Goal: Task Accomplishment & Management: Manage account settings

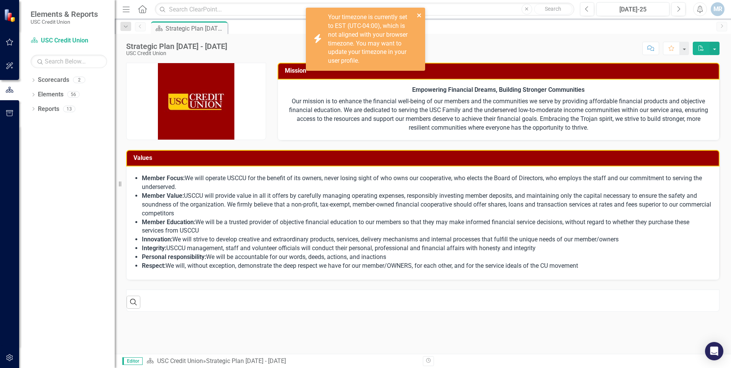
click at [422, 14] on icon "close" at bounding box center [419, 15] width 5 height 6
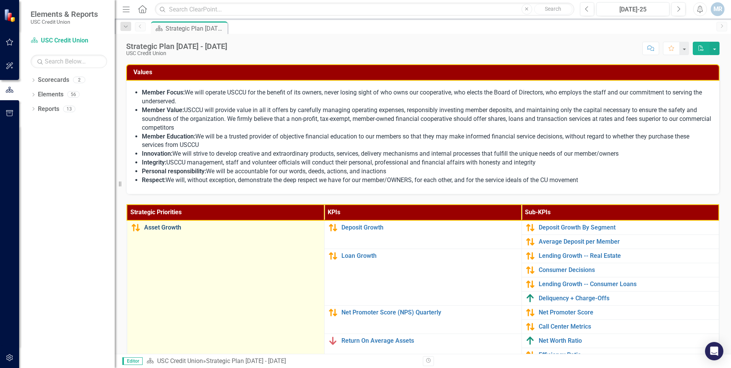
click at [168, 227] on link "Asset Growth" at bounding box center [232, 227] width 176 height 7
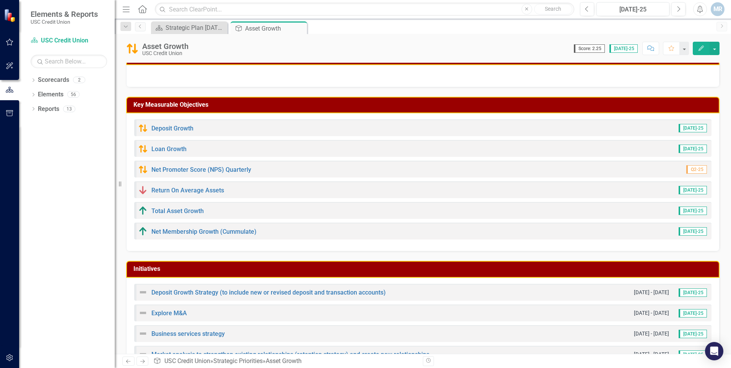
scroll to position [115, 0]
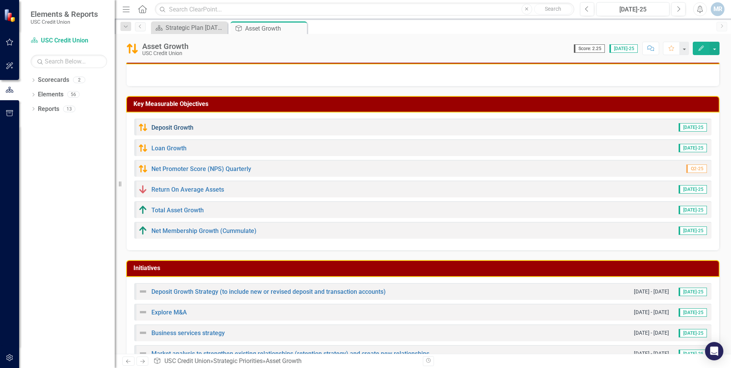
click at [166, 127] on link "Deposit Growth" at bounding box center [172, 127] width 42 height 7
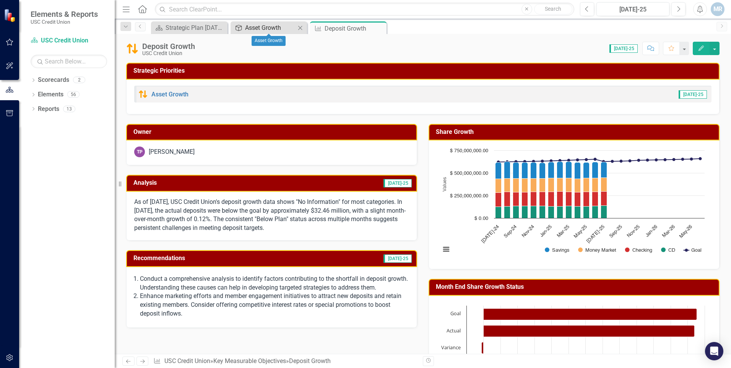
click at [284, 23] on div "Asset Growth" at bounding box center [270, 28] width 50 height 10
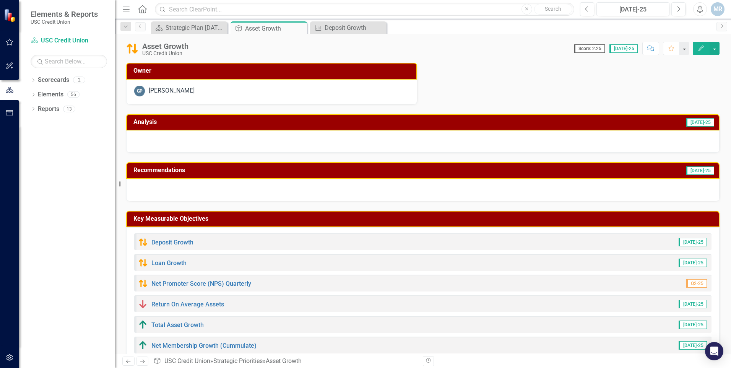
scroll to position [38, 0]
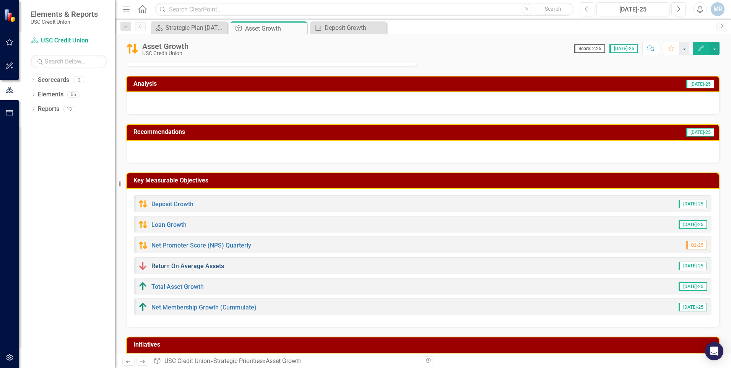
click at [180, 268] on link "Return On Average Assets" at bounding box center [187, 265] width 73 height 7
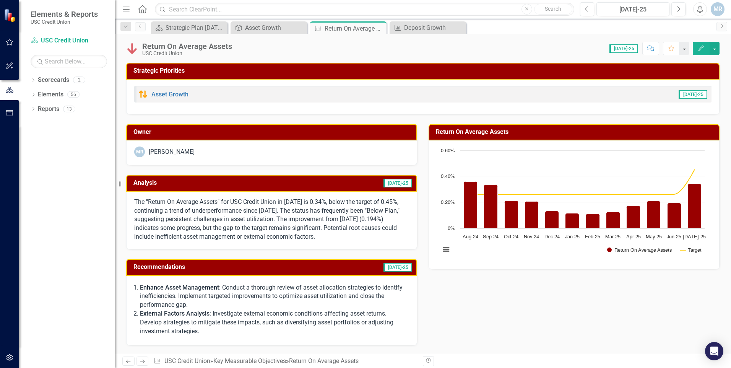
scroll to position [38, 0]
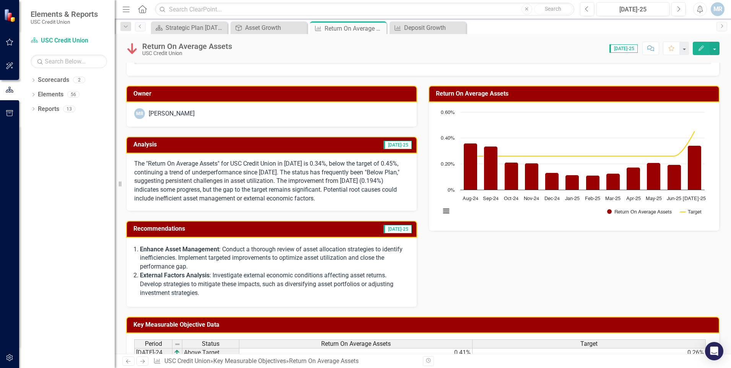
click at [703, 47] on icon "Edit" at bounding box center [701, 48] width 7 height 5
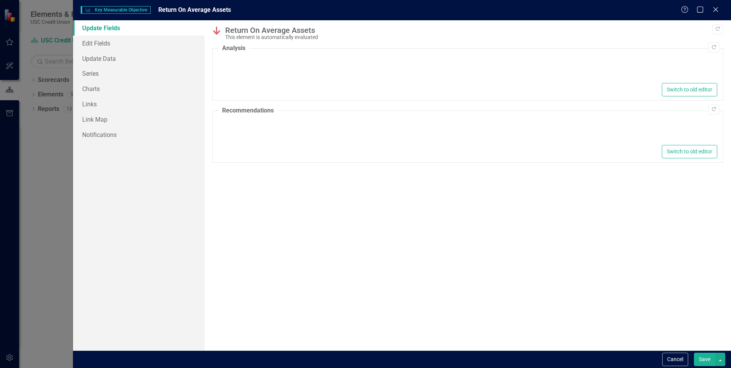
type textarea "<p>The "Return On Average Assets" for USC Credit Union in [DATE] is 0.34%, belo…"
type textarea "<ol> <li> <p><strong>Enhance Asset Management</strong>: Conduct a thorough revi…"
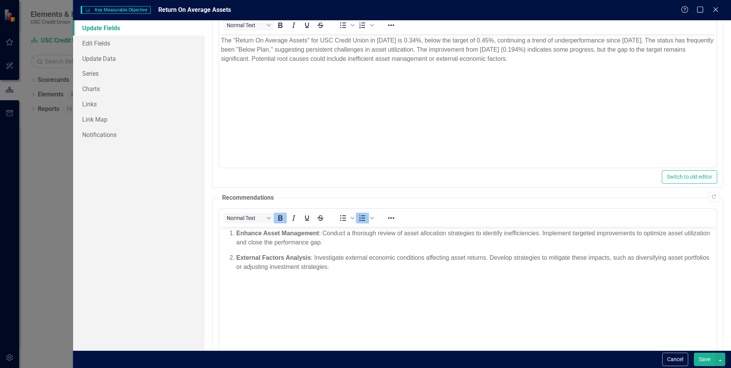
scroll to position [0, 0]
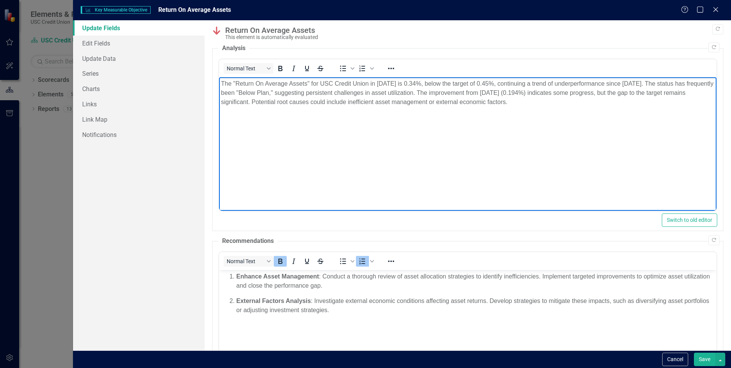
drag, startPoint x: 554, startPoint y: 105, endPoint x: 430, endPoint y: 85, distance: 125.9
click at [430, 85] on p "The "Return On Average Assets" for USC Credit Union in [DATE] is 0.34%, below t…" at bounding box center [468, 93] width 494 height 28
click at [435, 84] on p "The "Return On Average Assets" for USC Credit Union in [DATE] is 0.34%, below t…" at bounding box center [468, 93] width 494 height 28
click at [538, 85] on p "The "Return On Average Assets" for USC Credit Union in [DATE] is 0.34%, above t…" at bounding box center [468, 93] width 494 height 28
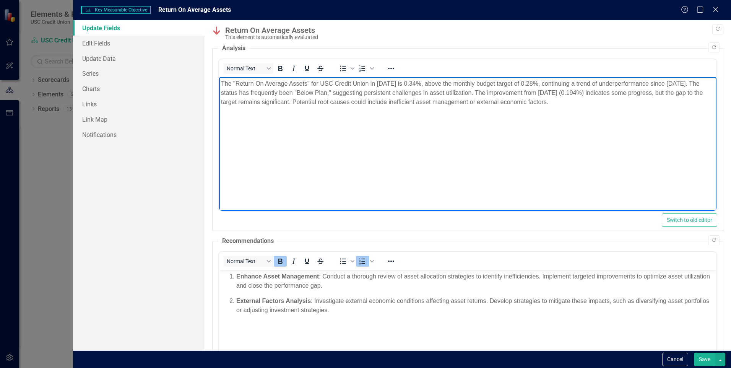
click at [544, 84] on p "The "Return On Average Assets" for USC Credit Union in [DATE] is 0.34%, above t…" at bounding box center [468, 93] width 494 height 28
drag, startPoint x: 548, startPoint y: 83, endPoint x: 587, endPoint y: 98, distance: 41.6
click at [587, 98] on p "The "Return On Average Assets" for USC Credit Union in [DATE] is 0.34%, above t…" at bounding box center [468, 93] width 494 height 28
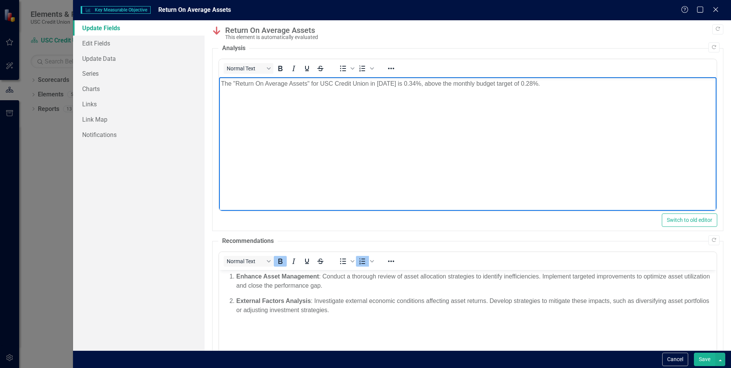
click at [705, 360] on button "Save" at bounding box center [704, 359] width 21 height 13
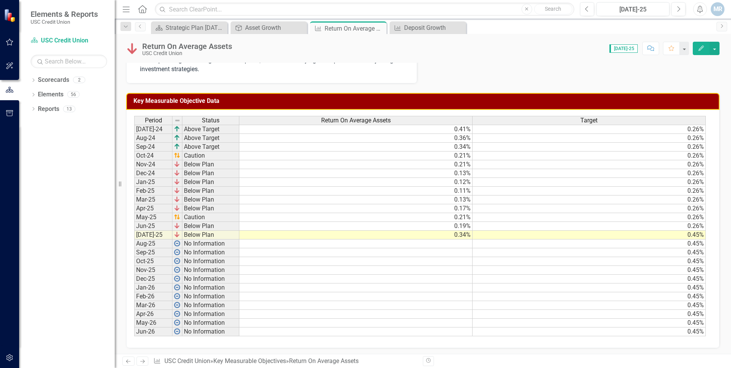
scroll to position [237, 0]
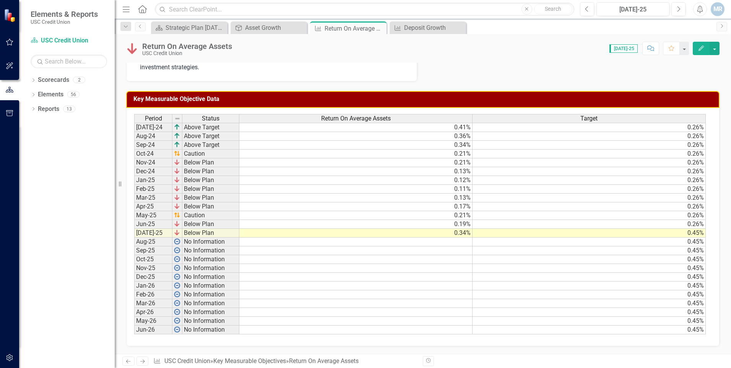
click at [697, 49] on button "Edit" at bounding box center [701, 48] width 17 height 13
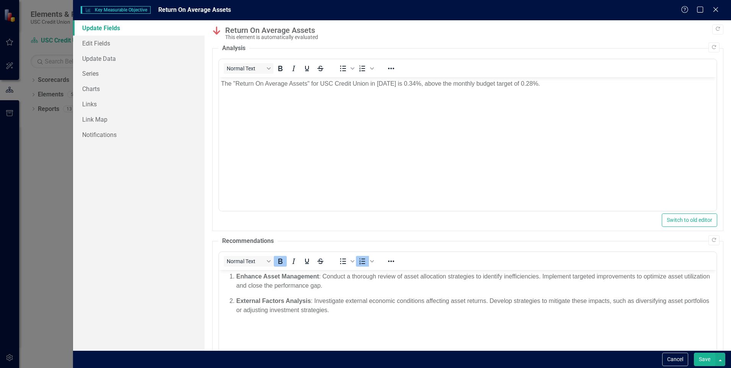
scroll to position [0, 0]
click at [96, 58] on link "Update Data" at bounding box center [139, 58] width 132 height 15
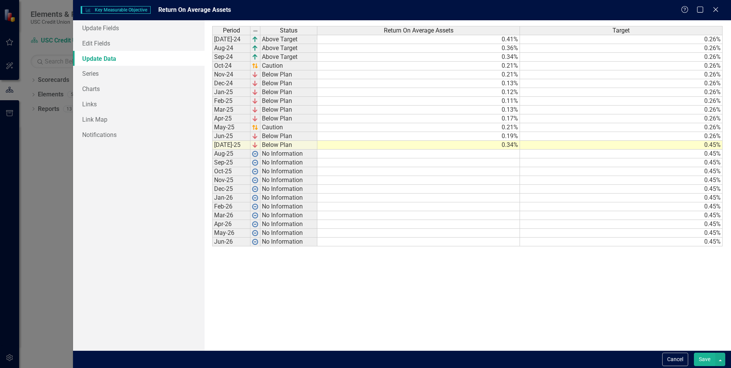
drag, startPoint x: 698, startPoint y: 146, endPoint x: 703, endPoint y: 145, distance: 5.8
click at [701, 145] on td "0.45%" at bounding box center [621, 145] width 203 height 9
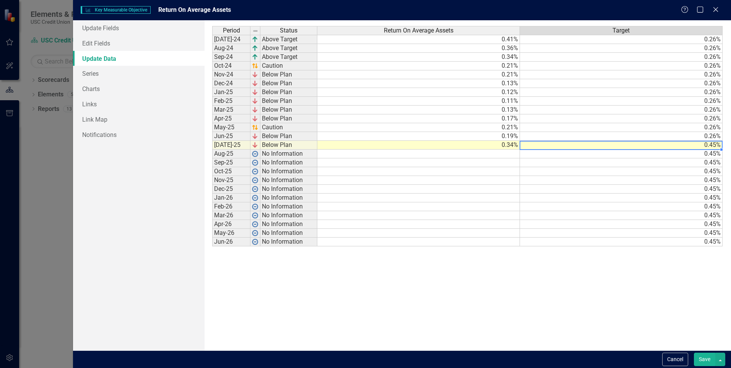
drag, startPoint x: 709, startPoint y: 145, endPoint x: 722, endPoint y: 146, distance: 13.4
click at [212, 146] on div "Period Status Return On Average Assets Target [DATE]-24 Above Target 0.41% 0.26…" at bounding box center [212, 136] width 0 height 220
click at [709, 142] on td "0.45%" at bounding box center [621, 145] width 203 height 9
click at [709, 144] on td "0.45%" at bounding box center [621, 145] width 203 height 9
type textarea "0.28"
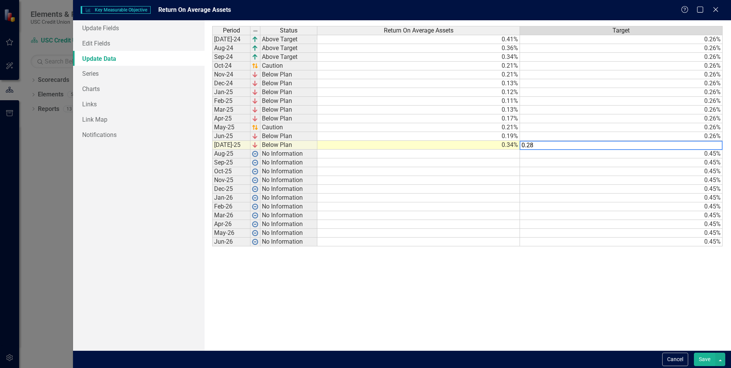
click at [699, 359] on button "Save" at bounding box center [704, 359] width 21 height 13
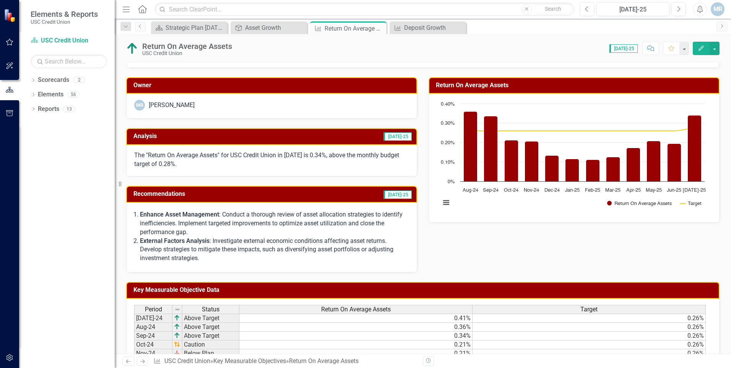
scroll to position [46, 0]
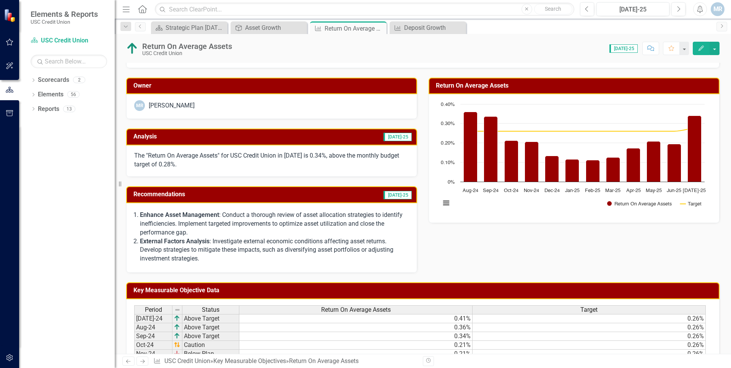
click at [254, 164] on p "The "Return On Average Assets" for USC Credit Union in [DATE] is 0.34%, above t…" at bounding box center [271, 160] width 275 height 18
click at [698, 52] on button "Edit" at bounding box center [701, 48] width 17 height 13
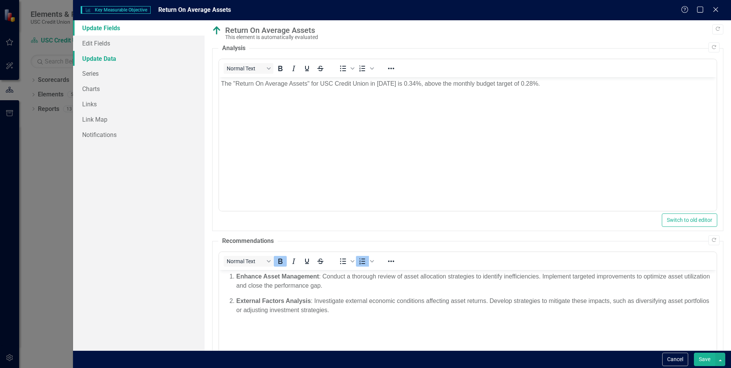
scroll to position [0, 0]
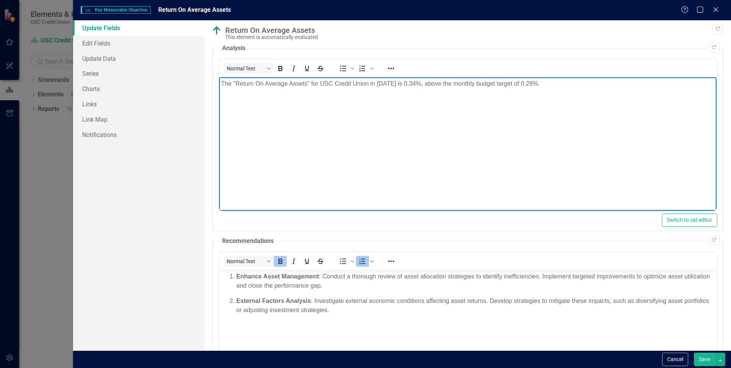
click at [561, 85] on p "The "Return On Average Assets" for USC Credit Union in [DATE] is 0.34%, above t…" at bounding box center [468, 83] width 494 height 9
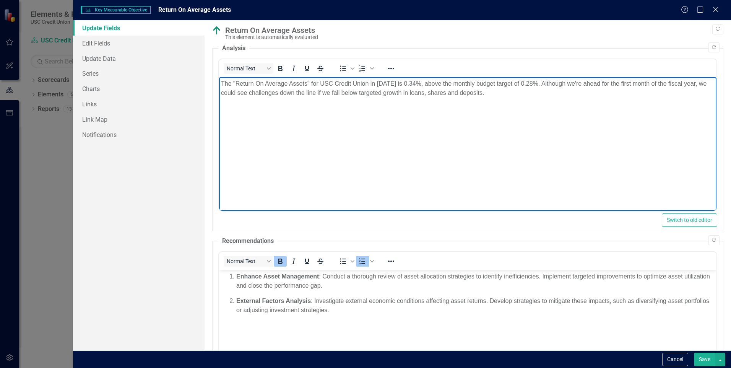
drag, startPoint x: 548, startPoint y: 83, endPoint x: 552, endPoint y: 92, distance: 9.9
click at [552, 92] on p "The "Return On Average Assets" for USC Credit Union in [DATE] is 0.34%, above t…" at bounding box center [468, 88] width 494 height 18
copy p "Although we're ahead for the first month of the fiscal year, we could see chall…"
click at [341, 93] on p "The "Return On Average Assets" for USC Credit Union in [DATE] is 0.34%, above t…" at bounding box center [468, 88] width 494 height 18
drag, startPoint x: 548, startPoint y: 81, endPoint x: 555, endPoint y: 93, distance: 14.1
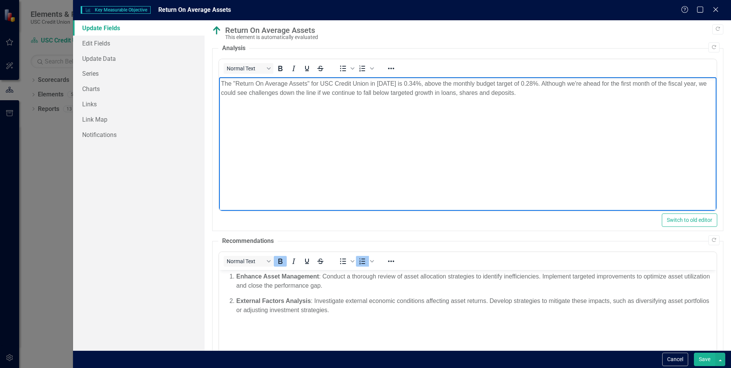
click at [555, 93] on p "The "Return On Average Assets" for USC Credit Union in [DATE] is 0.34%, above t…" at bounding box center [468, 88] width 494 height 18
copy p "Although we're ahead for the first month of the fiscal year, we could see chall…"
click at [273, 95] on p "The "Return On Average Assets" for USC Credit Union in [DATE] is 0.34%, above t…" at bounding box center [468, 88] width 494 height 18
drag, startPoint x: 540, startPoint y: 94, endPoint x: 232, endPoint y: 107, distance: 308.1
click at [232, 107] on body "The "Return On Average Assets" for USC Credit Union in [DATE] is 0.34%, above t…" at bounding box center [468, 134] width 498 height 115
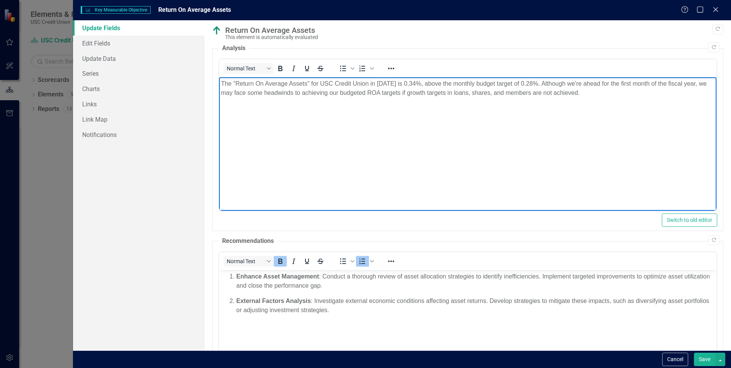
drag, startPoint x: 548, startPoint y: 84, endPoint x: 591, endPoint y: 94, distance: 43.5
click at [591, 94] on p "The "Return On Average Assets" for USC Credit Union in [DATE] is 0.34%, above t…" at bounding box center [468, 88] width 494 height 18
copy p "Although we're ahead for the first month of the fiscal year, we may face some h…"
click at [464, 158] on body "The "Return On Average Assets" for USC Credit Union in [DATE] is 0.34%, above t…" at bounding box center [468, 134] width 498 height 115
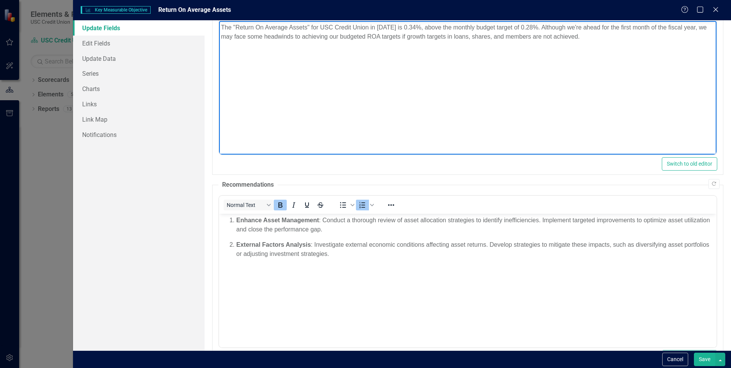
scroll to position [76, 0]
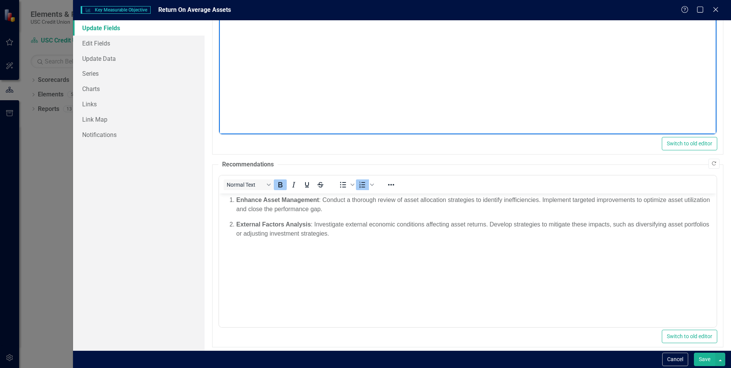
click at [711, 163] on button "Copy Forward" at bounding box center [714, 164] width 11 height 10
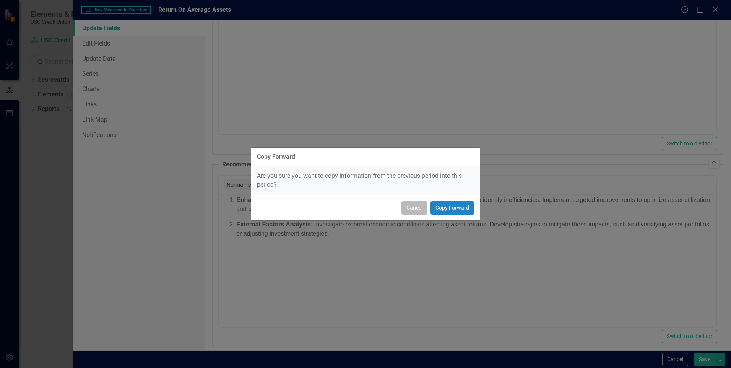
click at [415, 206] on button "Cancel" at bounding box center [415, 207] width 26 height 13
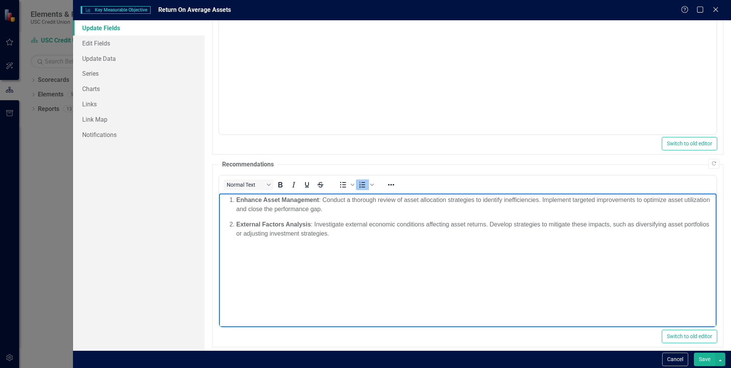
drag, startPoint x: 318, startPoint y: 199, endPoint x: 268, endPoint y: 204, distance: 50.4
click at [268, 204] on p "Enhance Asset Management : Conduct a thorough review of asset allocation strate…" at bounding box center [475, 204] width 478 height 18
drag, startPoint x: 235, startPoint y: 199, endPoint x: 319, endPoint y: 197, distance: 84.5
click at [319, 197] on li "Enhance Asset Management : Conduct a thorough review of asset allocation strate…" at bounding box center [475, 204] width 478 height 18
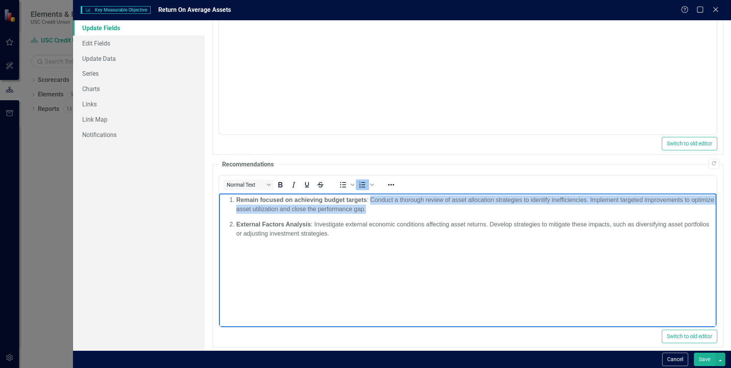
drag, startPoint x: 371, startPoint y: 201, endPoint x: 403, endPoint y: 207, distance: 32.7
click at [403, 207] on p "Remain focused on achieving budget targets : Conduct a thorough review of asset…" at bounding box center [475, 204] width 478 height 18
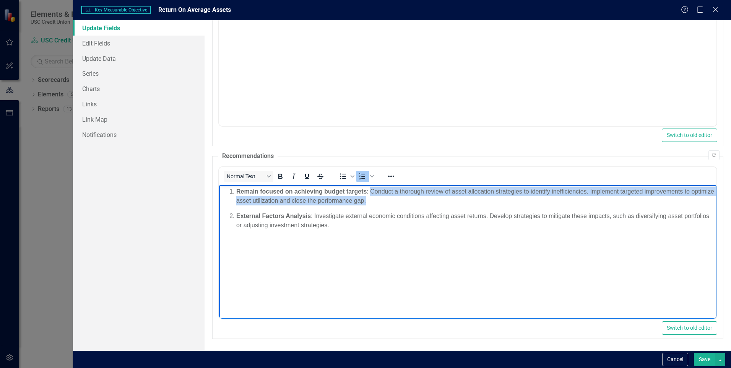
scroll to position [47, 0]
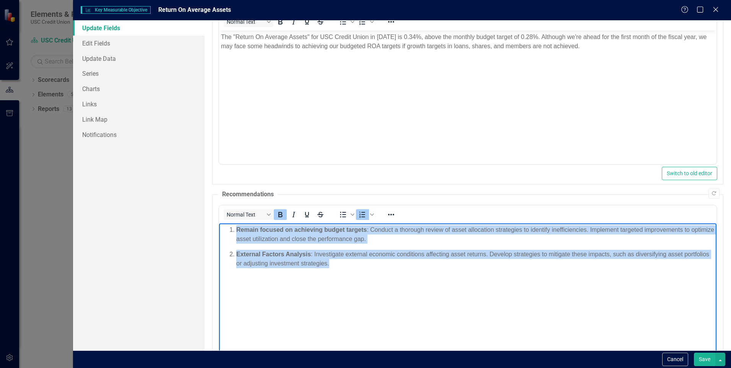
drag, startPoint x: 370, startPoint y: 265, endPoint x: 421, endPoint y: 450, distance: 192.0
click at [219, 227] on html "Remain focused on achieving budget targets : Conduct a thorough review of asset…" at bounding box center [468, 280] width 498 height 115
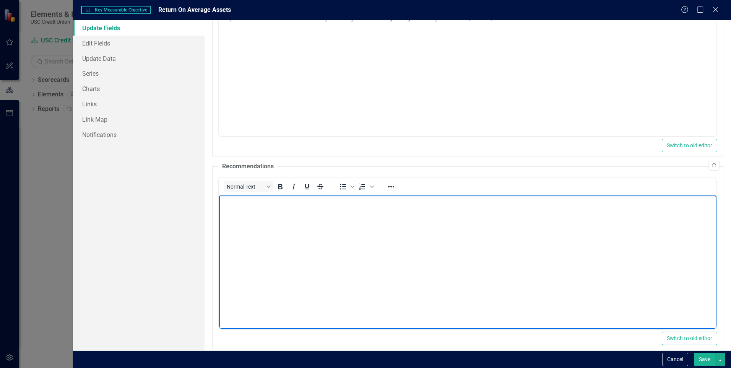
scroll to position [85, 0]
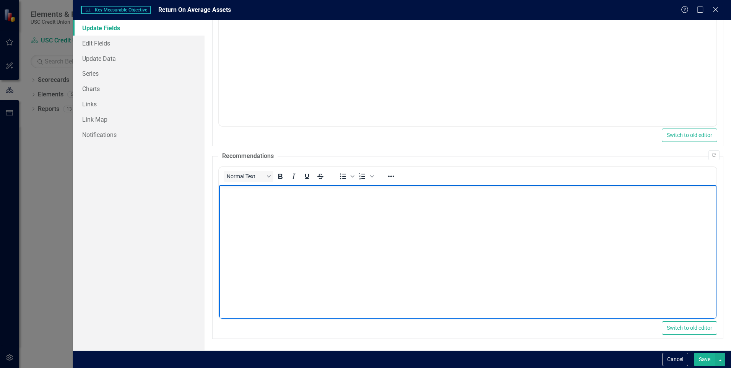
click at [705, 360] on button "Save" at bounding box center [704, 359] width 21 height 13
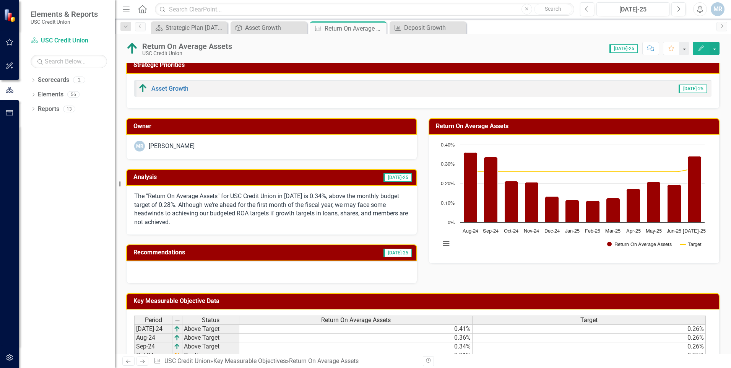
scroll to position [0, 0]
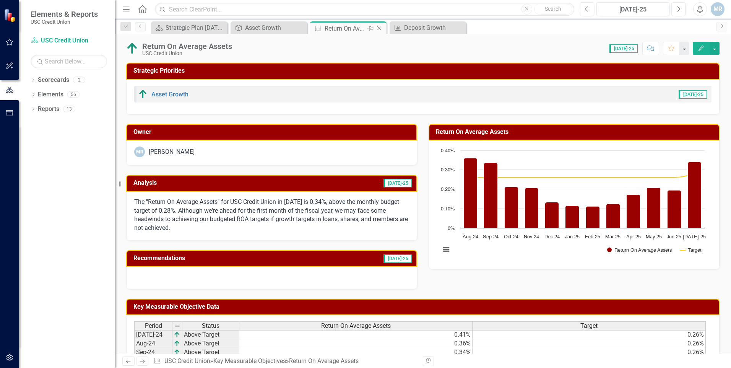
click at [379, 28] on icon at bounding box center [379, 28] width 4 height 4
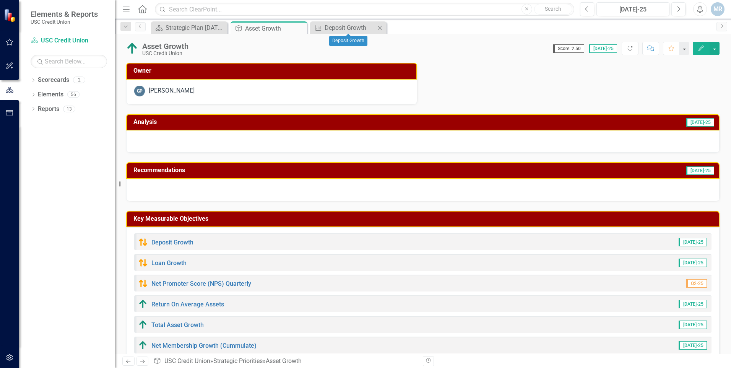
click at [380, 29] on icon "Close" at bounding box center [380, 28] width 8 height 6
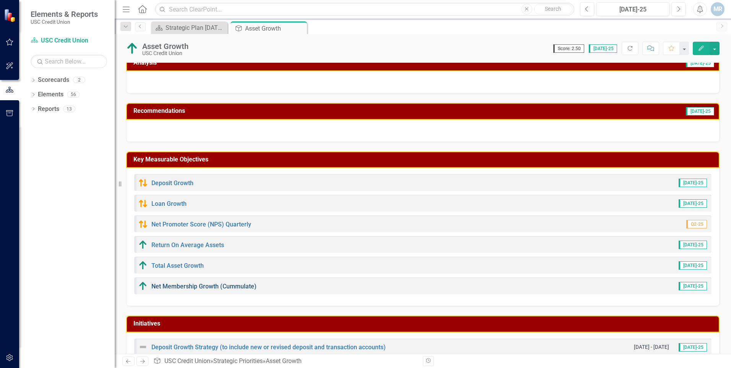
scroll to position [76, 0]
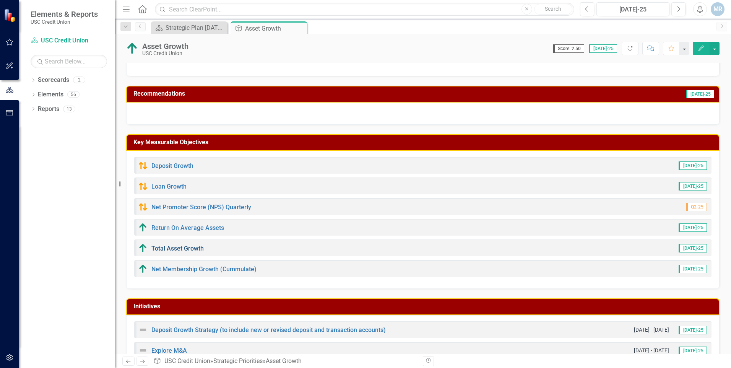
click at [180, 249] on link "Total Asset Growth" at bounding box center [177, 248] width 52 height 7
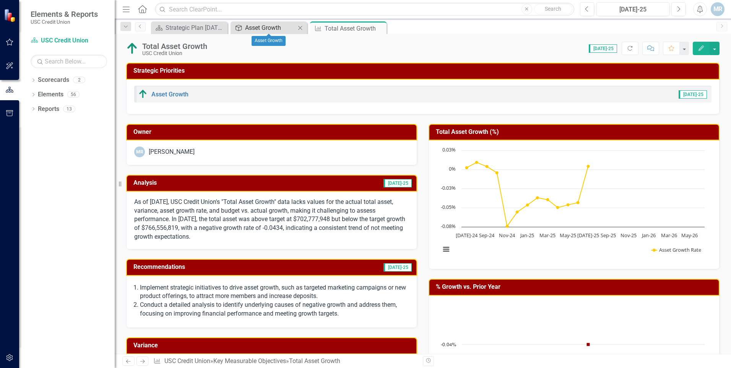
click at [260, 32] on div "Asset Growth" at bounding box center [270, 28] width 50 height 10
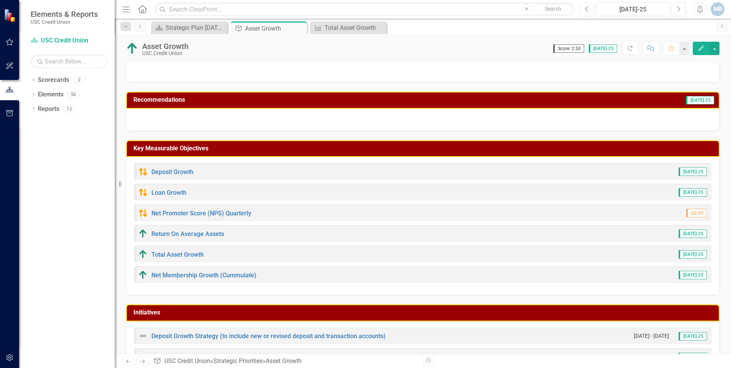
scroll to position [76, 0]
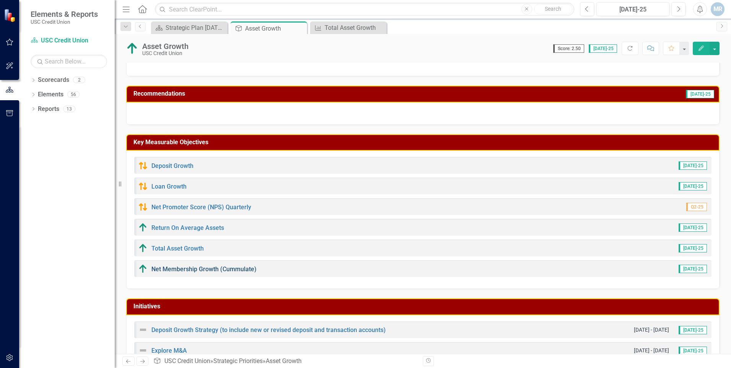
click at [165, 270] on link "Net Membership Growth (Cummulate)" at bounding box center [203, 268] width 105 height 7
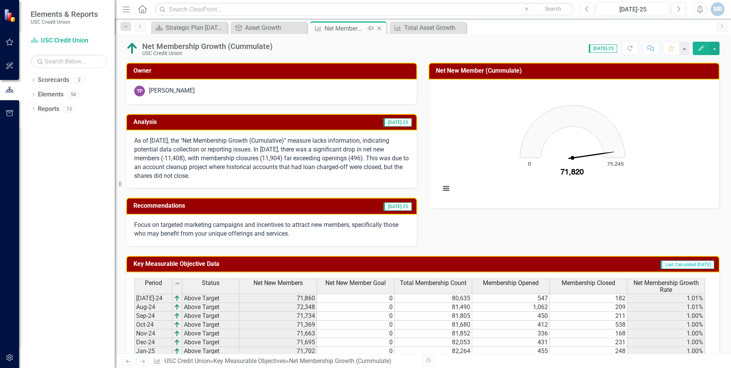
click at [381, 28] on icon "Close" at bounding box center [380, 28] width 8 height 6
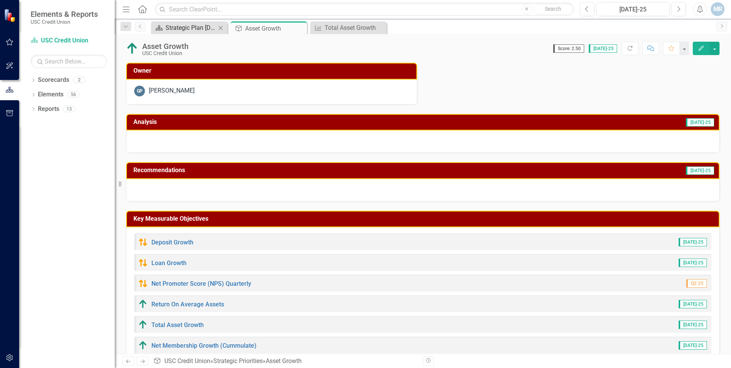
click at [200, 31] on div "Strategic Plan [DATE] - [DATE]" at bounding box center [191, 28] width 50 height 10
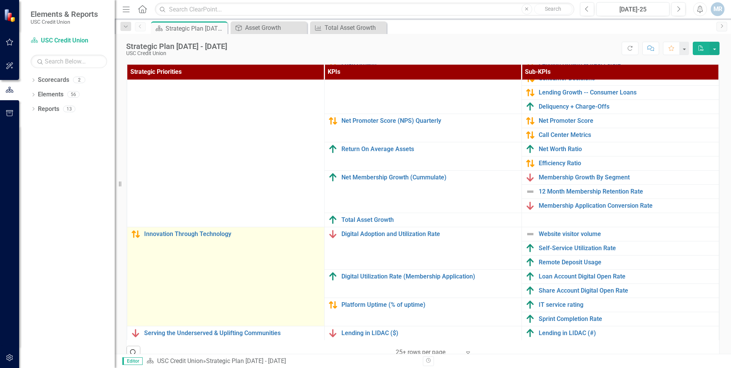
scroll to position [229, 0]
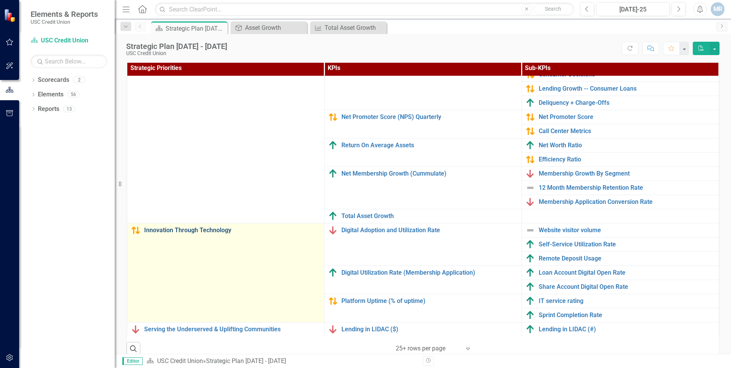
click at [221, 231] on link "Innovation Through Technology" at bounding box center [232, 230] width 176 height 7
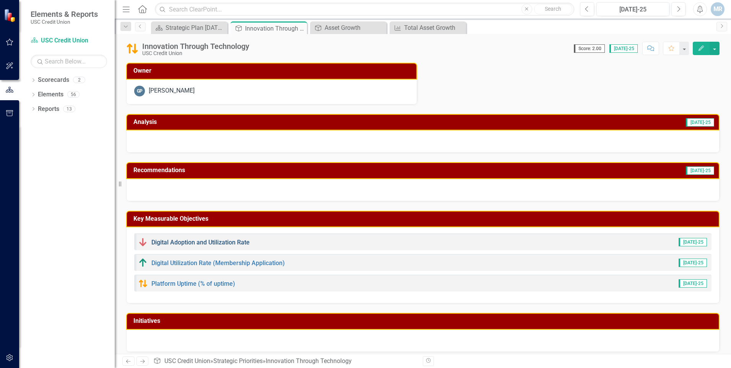
click at [206, 245] on link "Digital Adoption and Utilization Rate" at bounding box center [200, 242] width 98 height 7
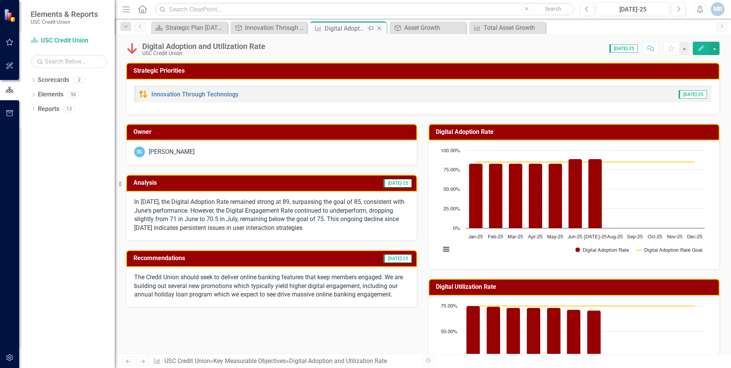
click at [380, 28] on icon "Close" at bounding box center [380, 28] width 8 height 6
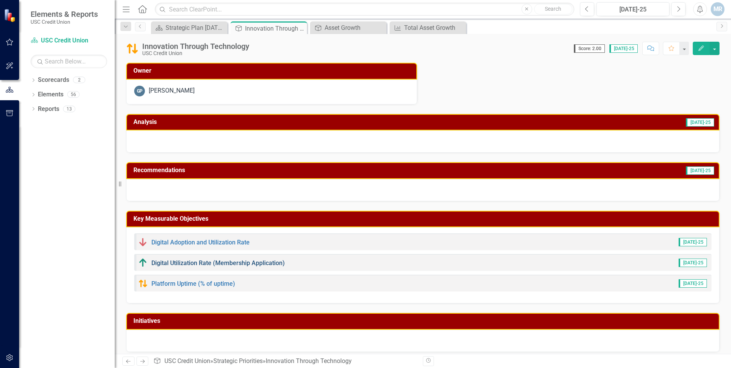
click at [201, 263] on link "Digital Utilization Rate (Membership Application)" at bounding box center [217, 262] width 133 height 7
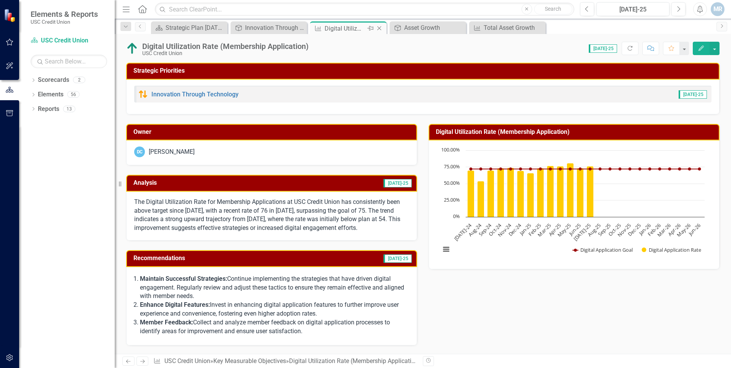
click at [379, 29] on icon "Close" at bounding box center [380, 28] width 8 height 6
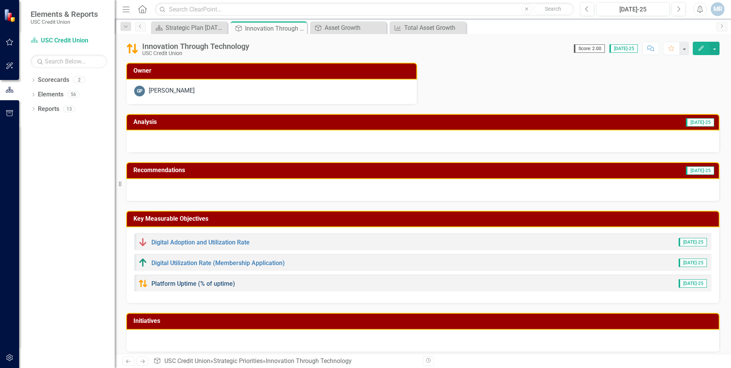
click at [211, 282] on link "Platform Uptime (% of uptime)" at bounding box center [193, 283] width 84 height 7
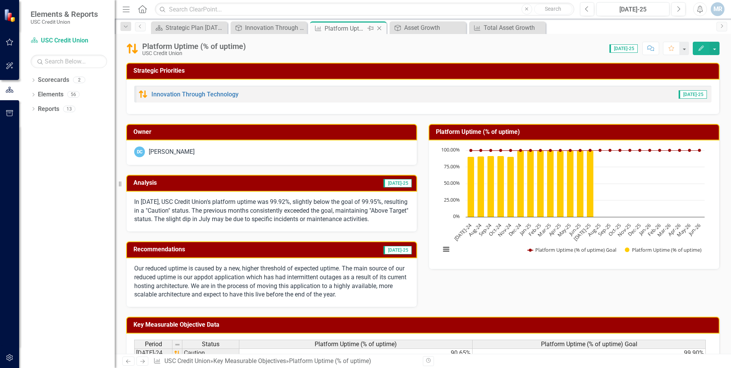
click at [380, 26] on icon "Close" at bounding box center [380, 28] width 8 height 6
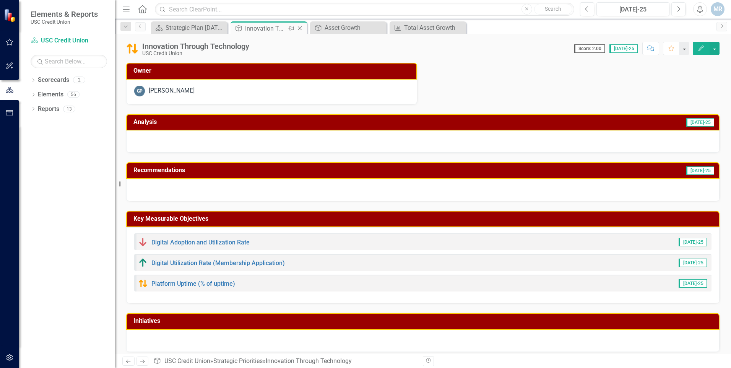
click at [299, 29] on icon "Close" at bounding box center [300, 28] width 8 height 6
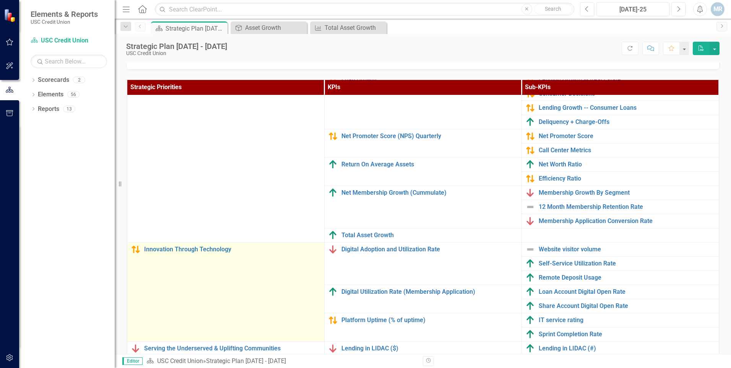
scroll to position [239, 0]
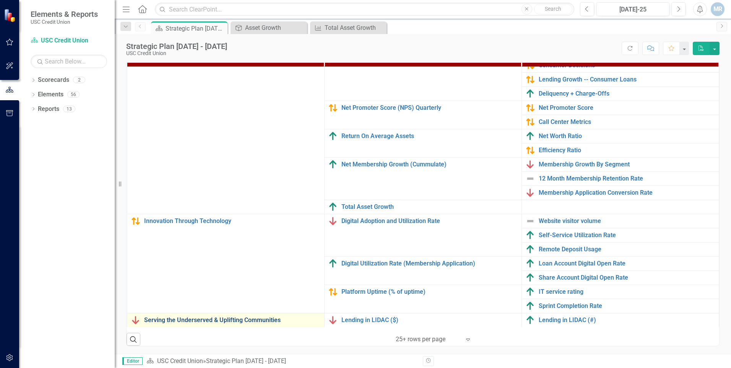
click at [252, 321] on link "Serving the Underserved & Uplifting Communities" at bounding box center [232, 320] width 176 height 7
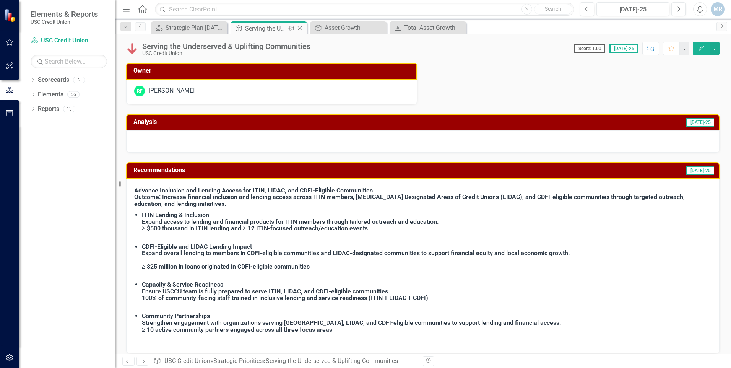
click at [302, 28] on icon "Close" at bounding box center [300, 28] width 8 height 6
